Goal: Browse casually: Explore the website without a specific task or goal

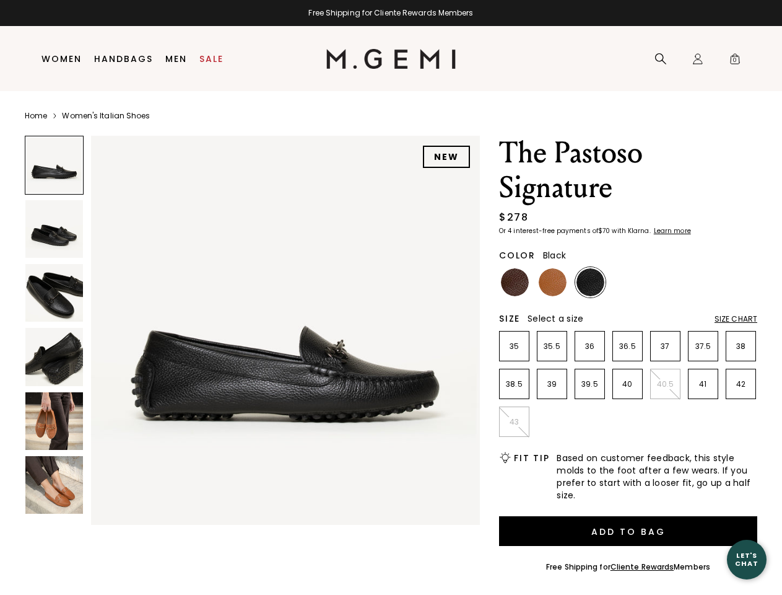
click at [391, 13] on div "Free Shipping for Cliente Rewards Members" at bounding box center [391, 13] width 782 height 10
click at [661, 59] on icon at bounding box center [661, 59] width 12 height 12
click at [698, 59] on div "Icons/20x20/profile@2x Sign In Orders Rewards Refer a Friend Address Book Call …" at bounding box center [698, 59] width 25 height 65
click at [735, 59] on span "0" at bounding box center [735, 61] width 12 height 12
click at [0, 0] on input "text" at bounding box center [0, 0] width 0 height 0
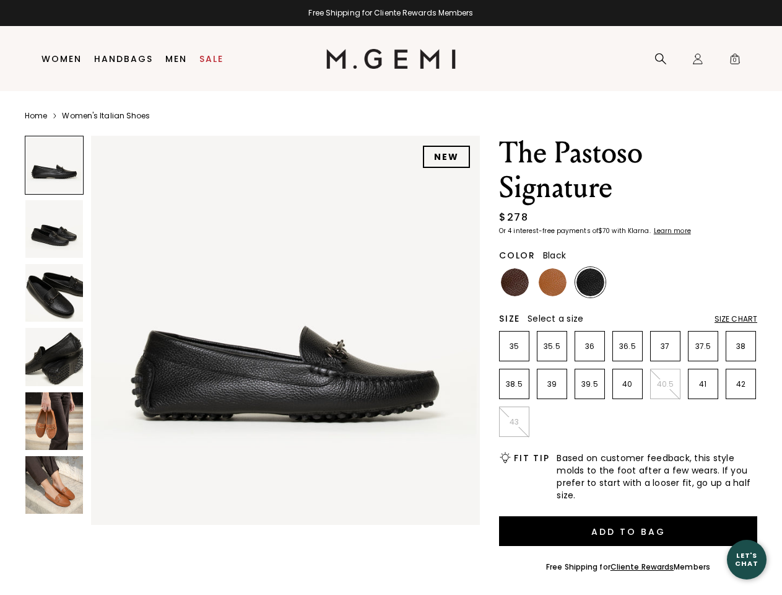
click at [252, 327] on img at bounding box center [285, 330] width 389 height 389
click at [0, 0] on div "Search" at bounding box center [0, 0] width 0 height 0
click at [54, 229] on img at bounding box center [54, 229] width 58 height 58
click at [54, 292] on img at bounding box center [54, 293] width 58 height 58
click at [54, 356] on img at bounding box center [54, 357] width 58 height 58
